Goal: Task Accomplishment & Management: Use online tool/utility

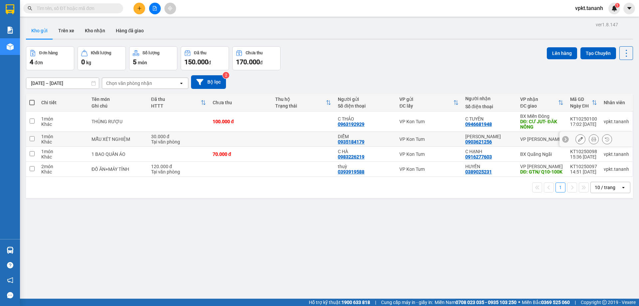
click at [33, 139] on input "checkbox" at bounding box center [32, 138] width 5 height 5
checkbox input "true"
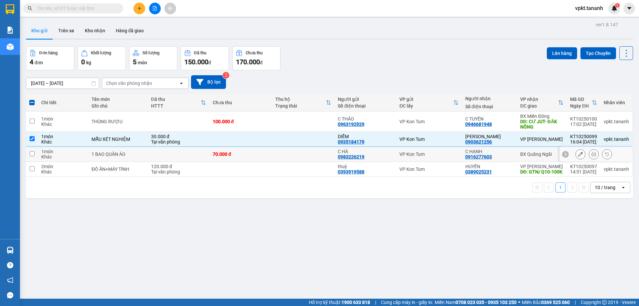
click at [34, 152] on input "checkbox" at bounding box center [32, 153] width 5 height 5
checkbox input "true"
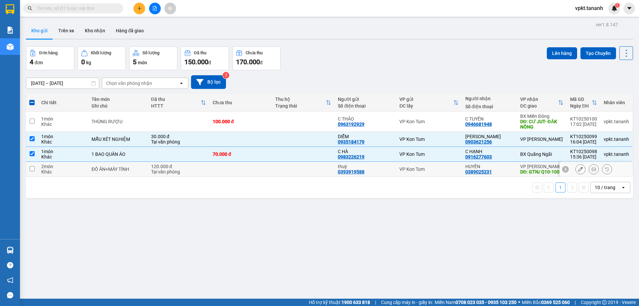
click at [30, 171] on input "checkbox" at bounding box center [32, 168] width 5 height 5
checkbox input "true"
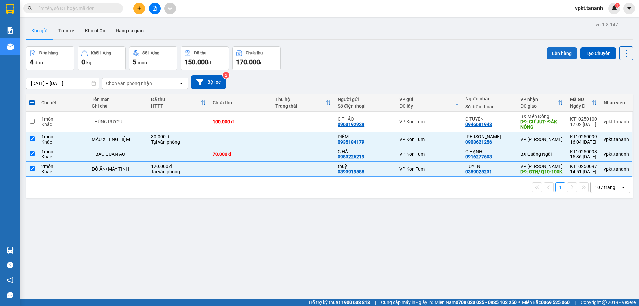
click at [560, 50] on button "Lên hàng" at bounding box center [562, 53] width 30 height 12
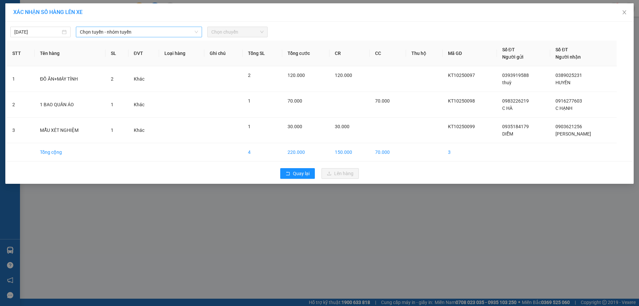
click at [176, 33] on span "Chọn tuyến - nhóm tuyến" at bounding box center [139, 32] width 118 height 10
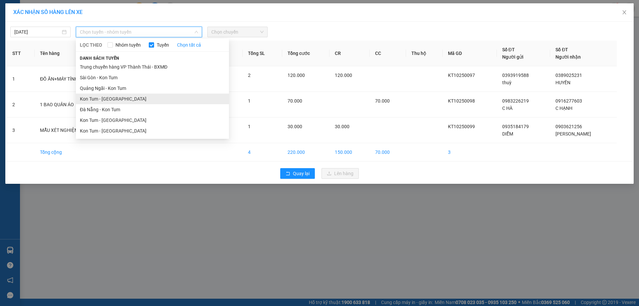
click at [109, 99] on li "Kon Tum - Quảng Ngãi" at bounding box center [152, 99] width 153 height 11
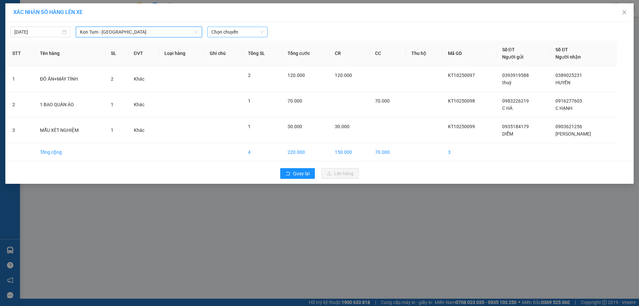
click at [236, 31] on span "Chọn chuyến" at bounding box center [237, 32] width 52 height 10
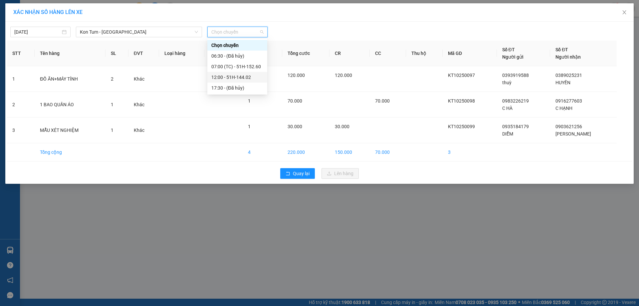
click at [236, 74] on div "12:00 - 51H-144.02" at bounding box center [237, 77] width 52 height 7
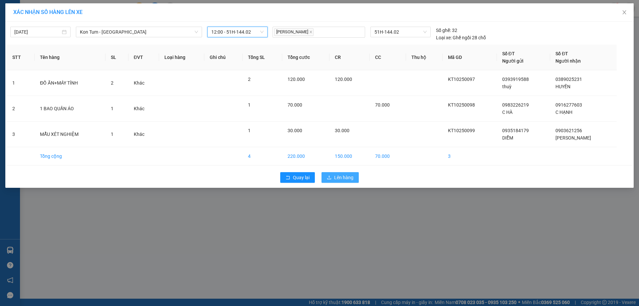
click at [339, 181] on span "Lên hàng" at bounding box center [343, 177] width 19 height 7
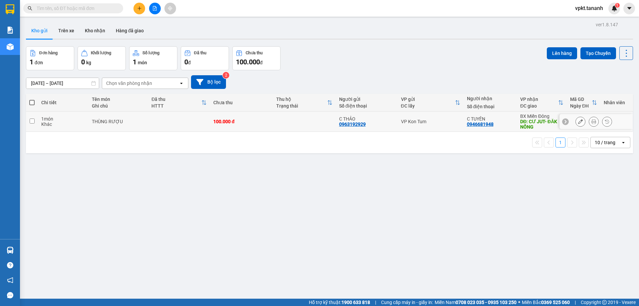
click at [27, 122] on td at bounding box center [32, 122] width 12 height 20
checkbox input "true"
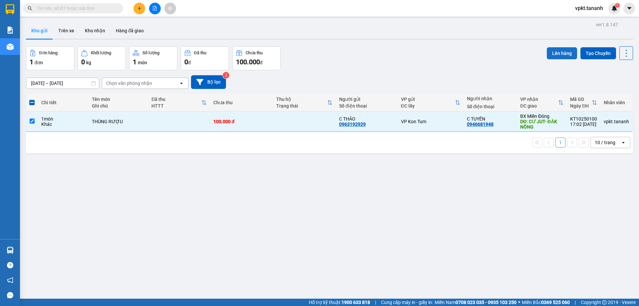
click at [556, 56] on button "Lên hàng" at bounding box center [562, 53] width 30 height 12
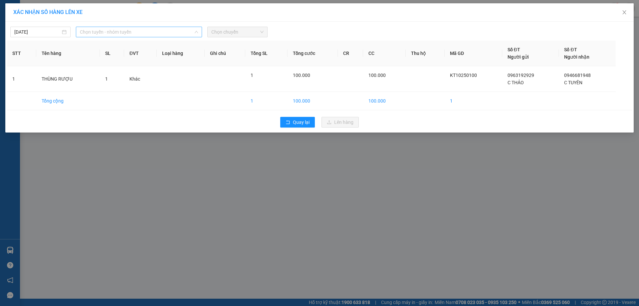
click at [171, 32] on span "Chọn tuyến - nhóm tuyến" at bounding box center [139, 32] width 118 height 10
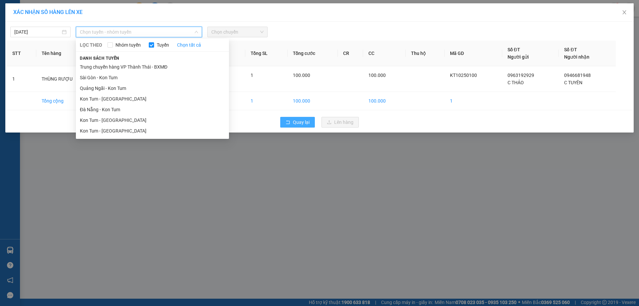
click at [301, 124] on span "Quay lại" at bounding box center [301, 122] width 17 height 7
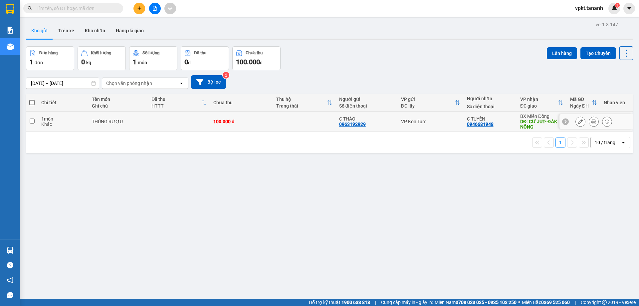
click at [32, 120] on input "checkbox" at bounding box center [32, 121] width 5 height 5
checkbox input "true"
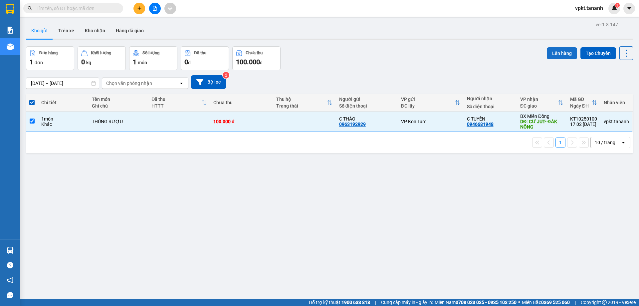
click at [558, 49] on button "Lên hàng" at bounding box center [562, 53] width 30 height 12
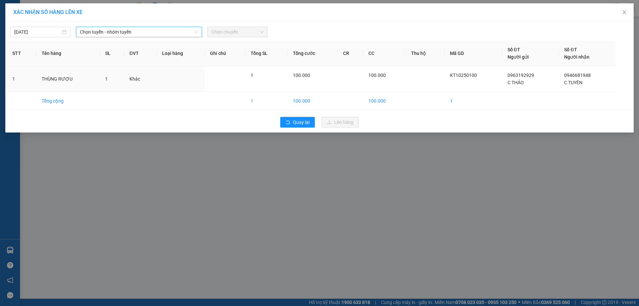
click at [151, 35] on span "Chọn tuyến - nhóm tuyến" at bounding box center [139, 32] width 118 height 10
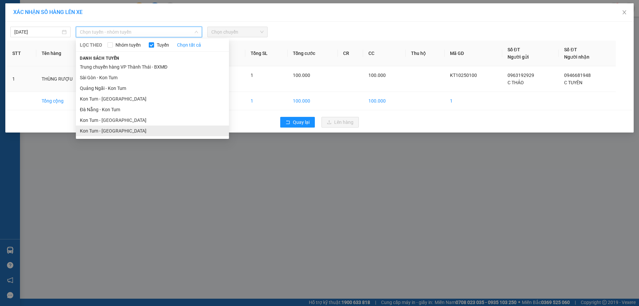
click at [108, 134] on li "Kon Tum - Sài Gòn" at bounding box center [152, 131] width 153 height 11
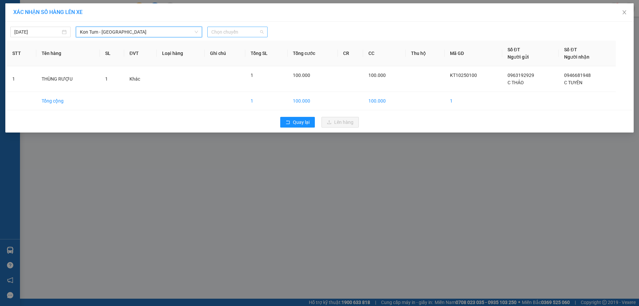
click at [239, 31] on span "Chọn chuyến" at bounding box center [237, 32] width 52 height 10
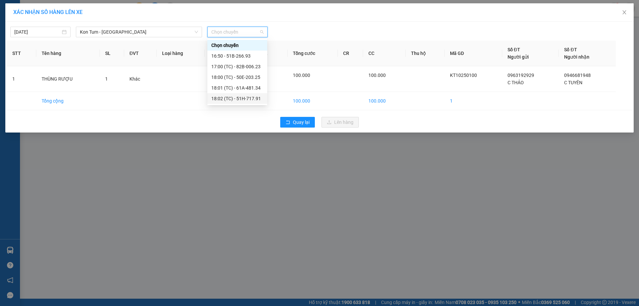
click at [241, 97] on div "18:02 (TC) - 51H-717.91" at bounding box center [237, 98] width 52 height 7
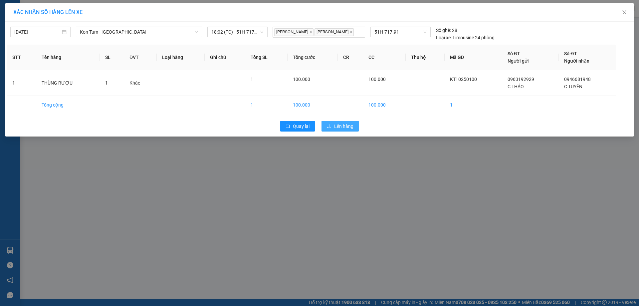
click at [342, 130] on span "Lên hàng" at bounding box center [343, 126] width 19 height 7
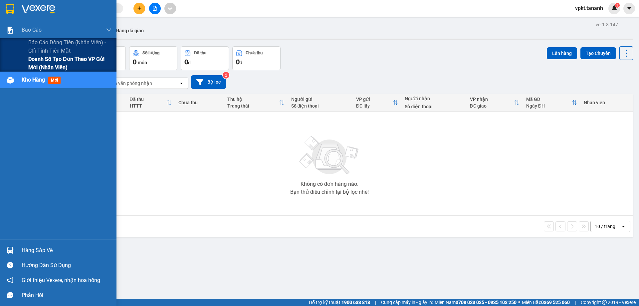
click at [29, 59] on span "Doanh số tạo đơn theo VP gửi mới (nhân viên)" at bounding box center [69, 63] width 83 height 17
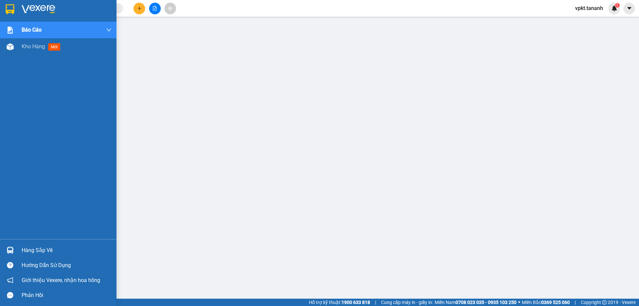
click at [8, 7] on img at bounding box center [10, 9] width 9 height 10
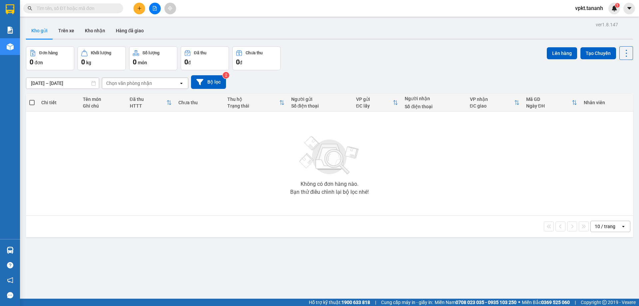
click at [118, 147] on div "Không có đơn hàng nào. Bạn thử điều chỉnh lại bộ lọc nhé!" at bounding box center [329, 164] width 601 height 100
